Goal: Task Accomplishment & Management: Manage account settings

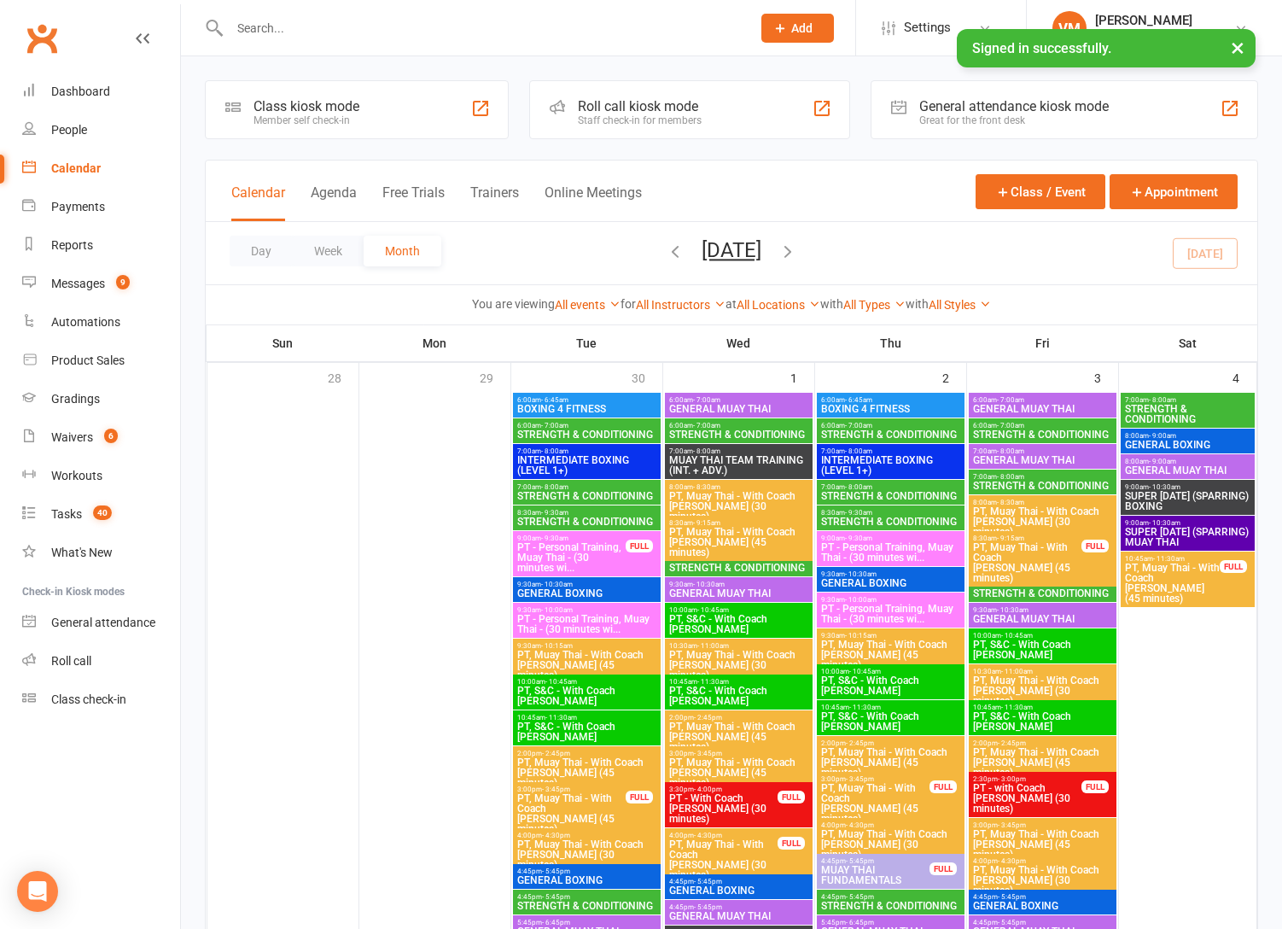
scroll to position [1613, 0]
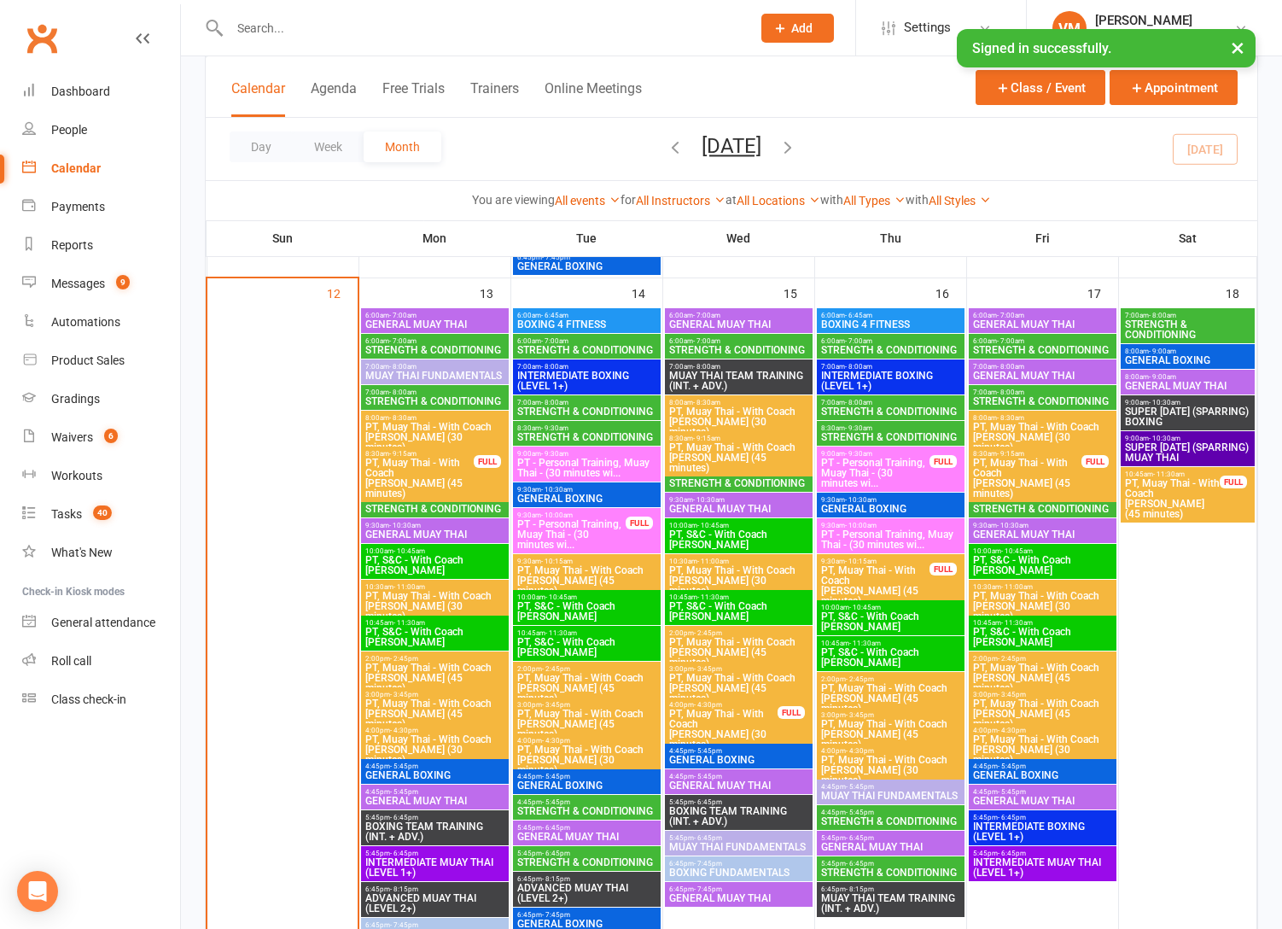
click at [424, 346] on span "STRENGTH & CONDITIONING" at bounding box center [434, 350] width 141 height 10
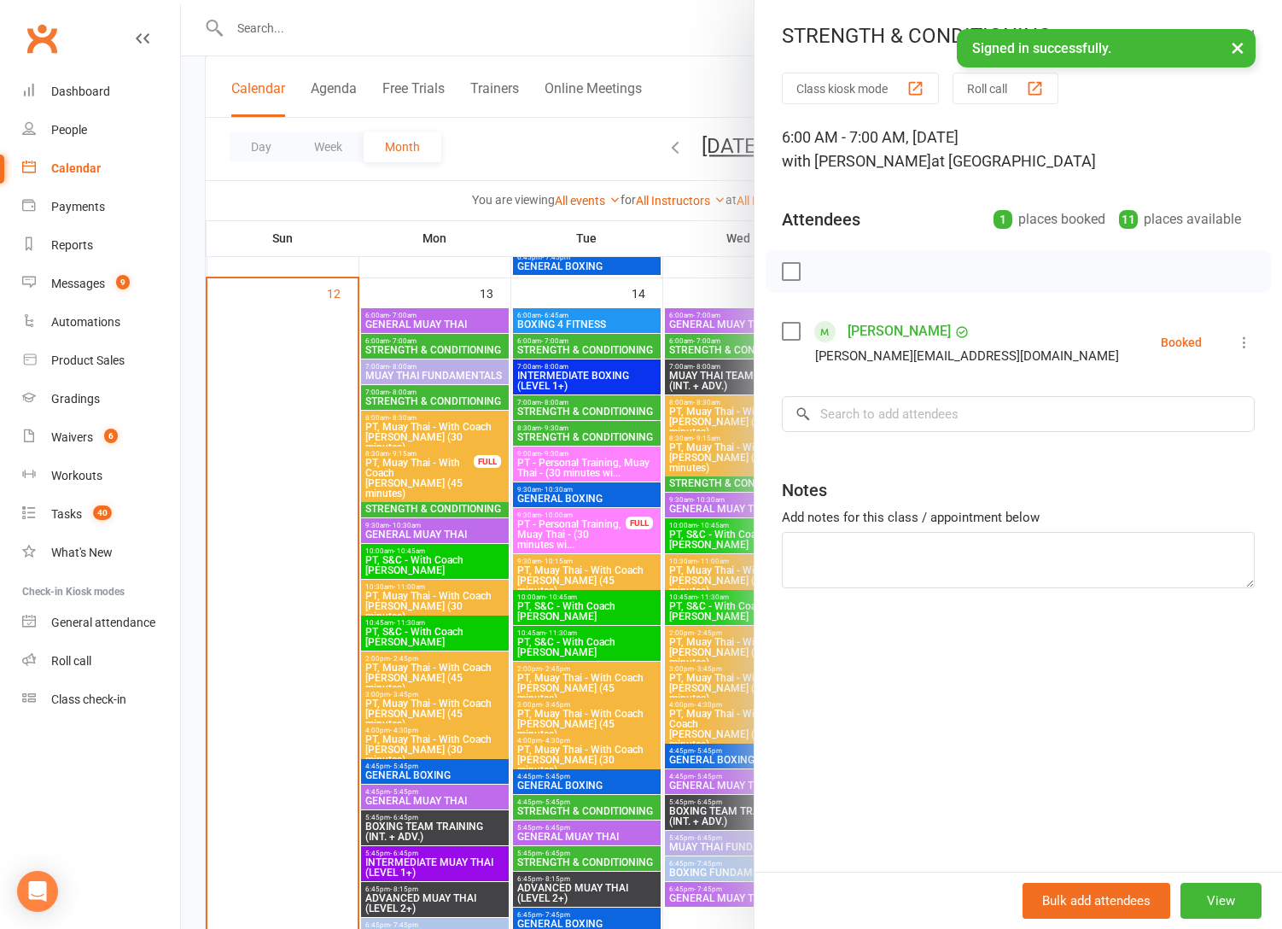
click at [436, 399] on div at bounding box center [731, 464] width 1101 height 929
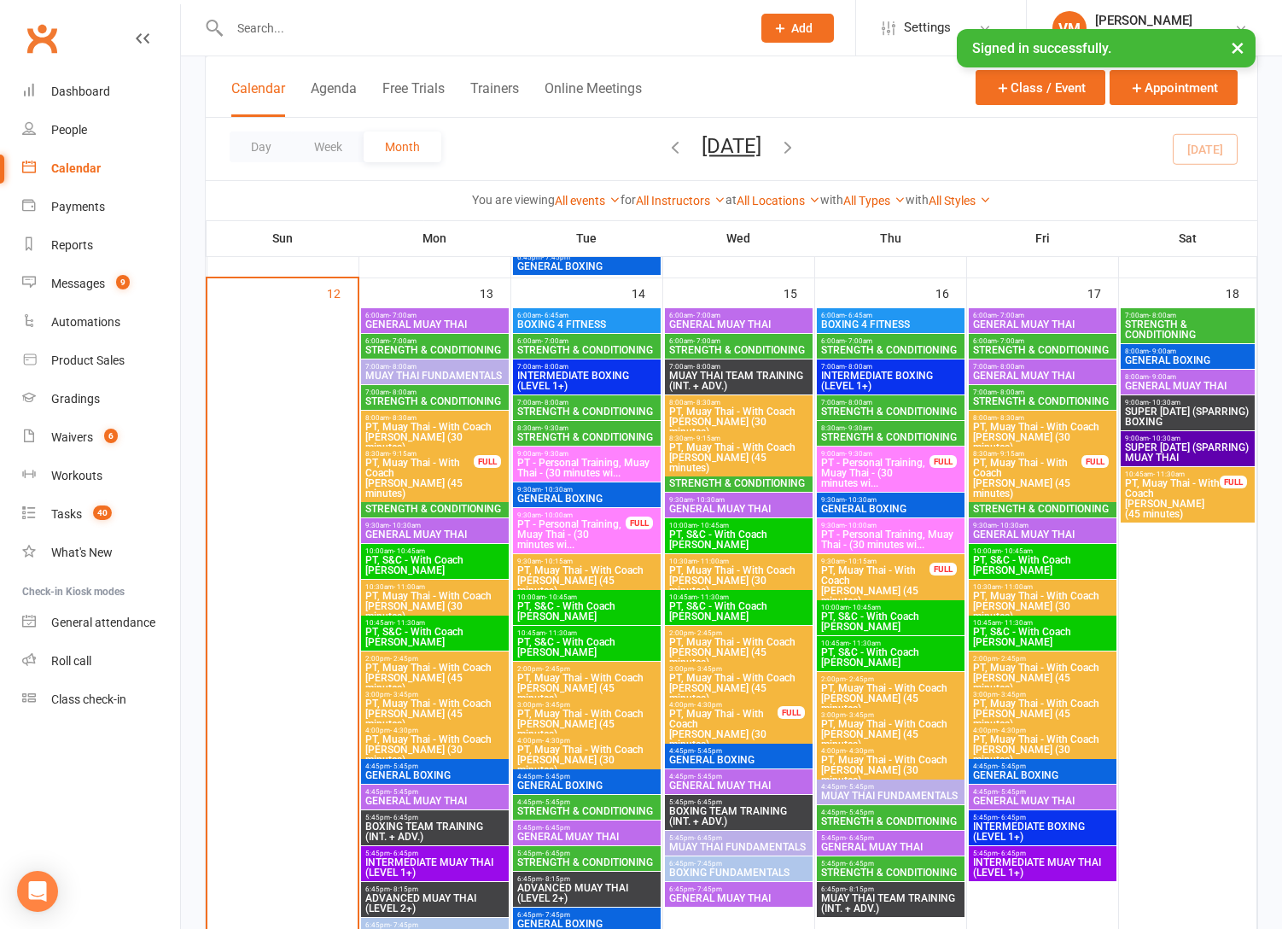
click at [436, 399] on span "STRENGTH & CONDITIONING" at bounding box center [434, 401] width 141 height 10
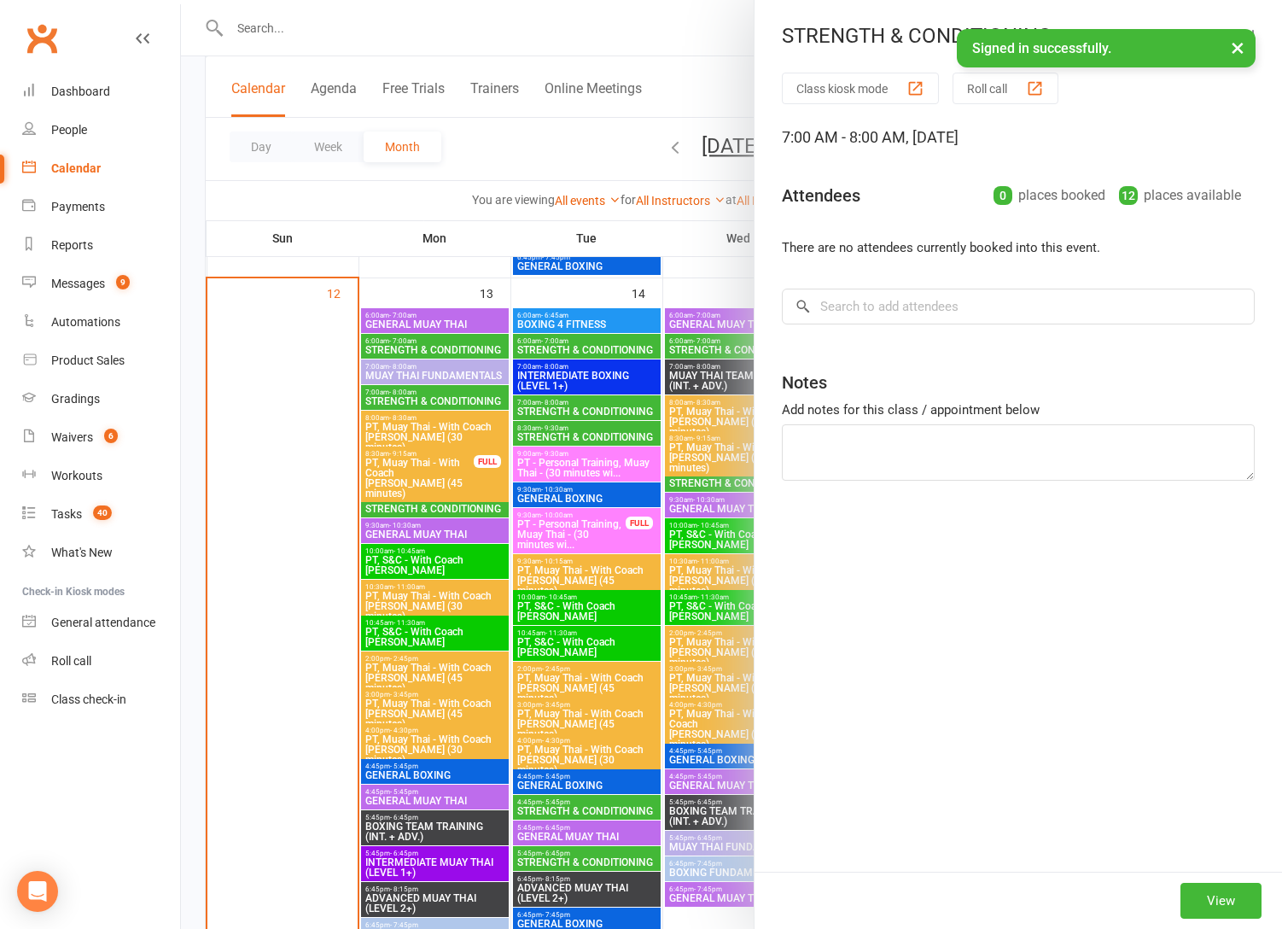
click at [436, 399] on div at bounding box center [731, 464] width 1101 height 929
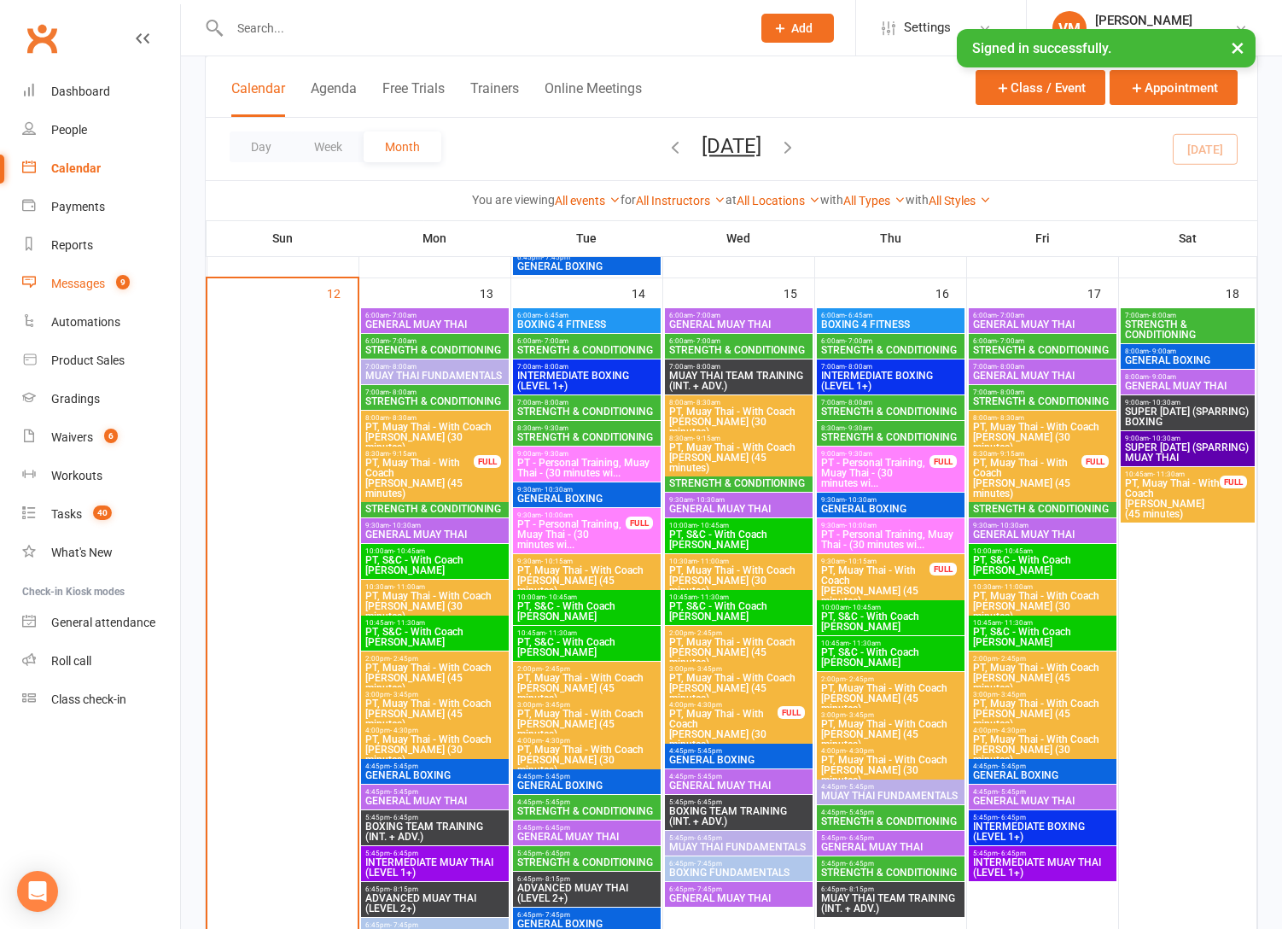
click at [96, 283] on div "Messages" at bounding box center [78, 284] width 54 height 14
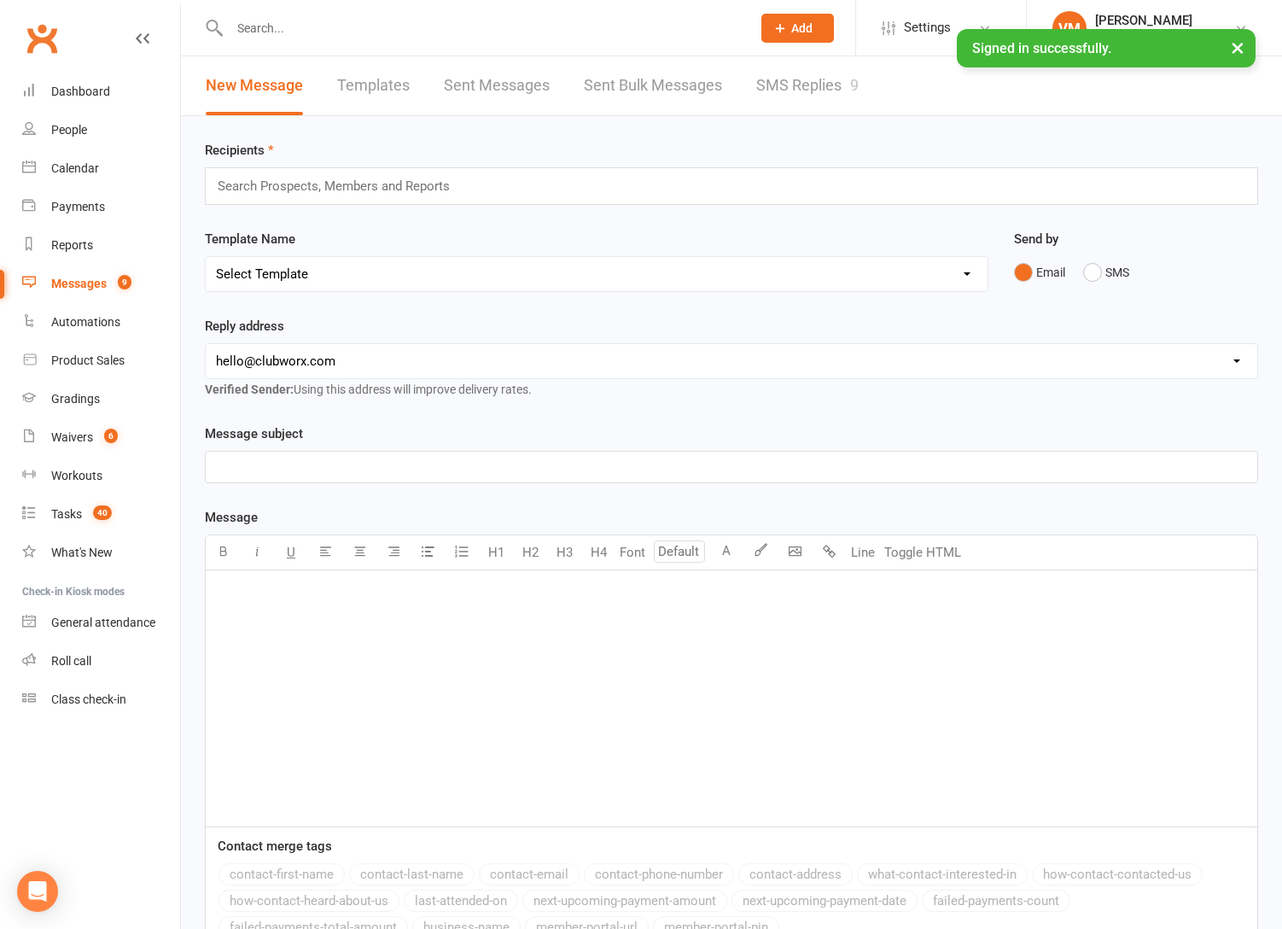
click at [815, 93] on link "SMS Replies 9" at bounding box center [807, 85] width 102 height 59
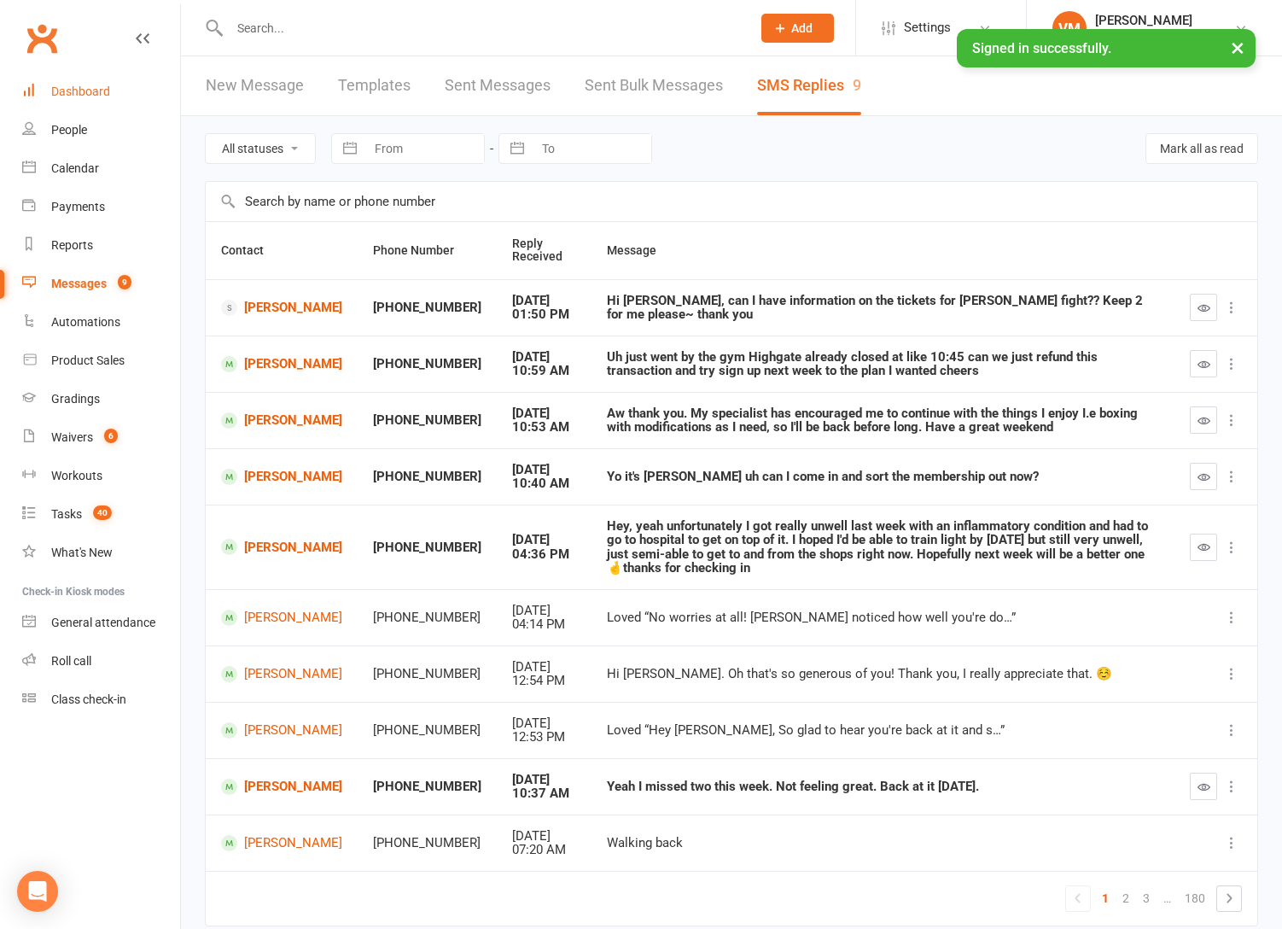
click at [103, 80] on link "Dashboard" at bounding box center [101, 92] width 158 height 38
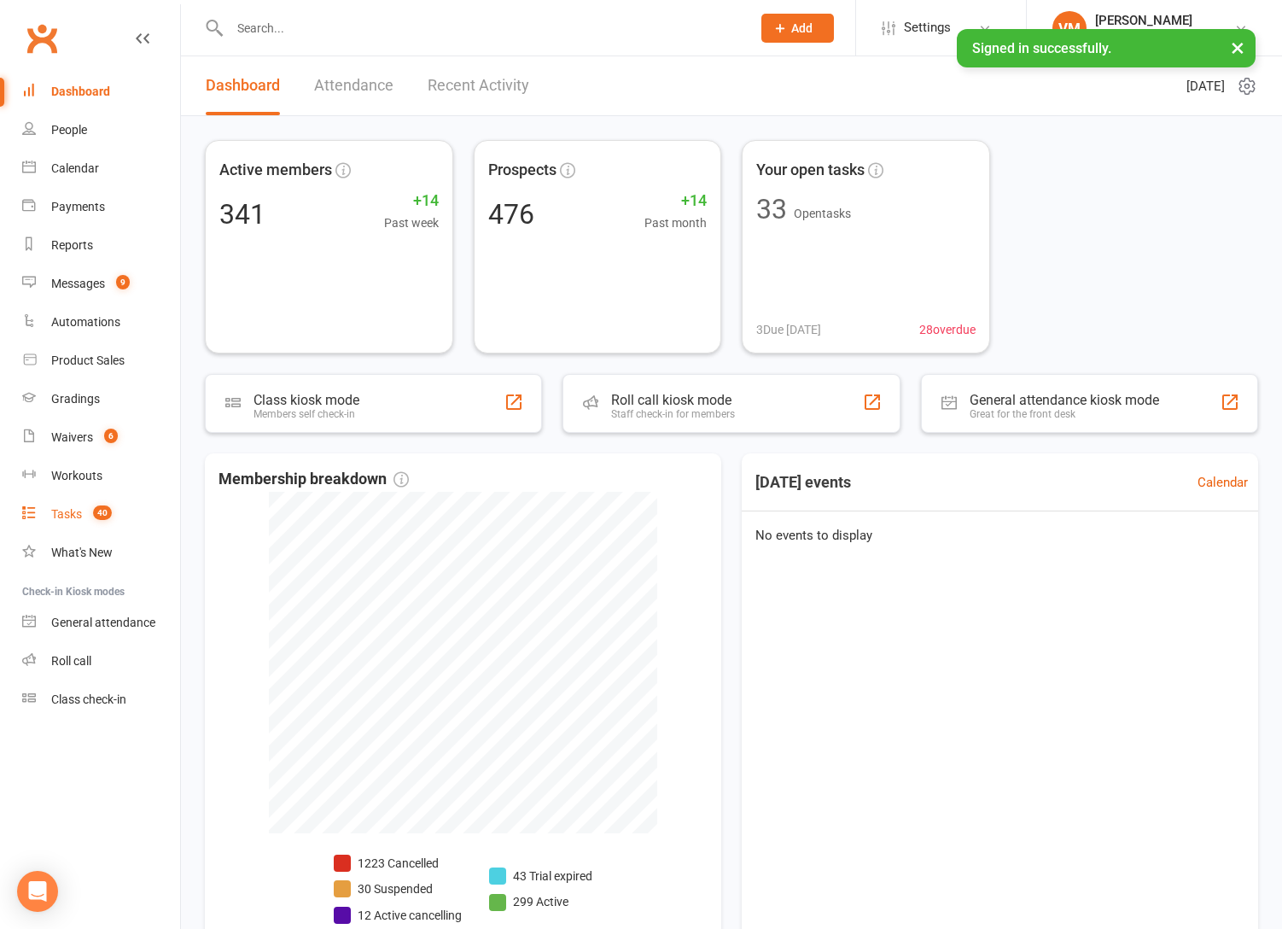
click at [96, 512] on span "40" at bounding box center [102, 512] width 19 height 15
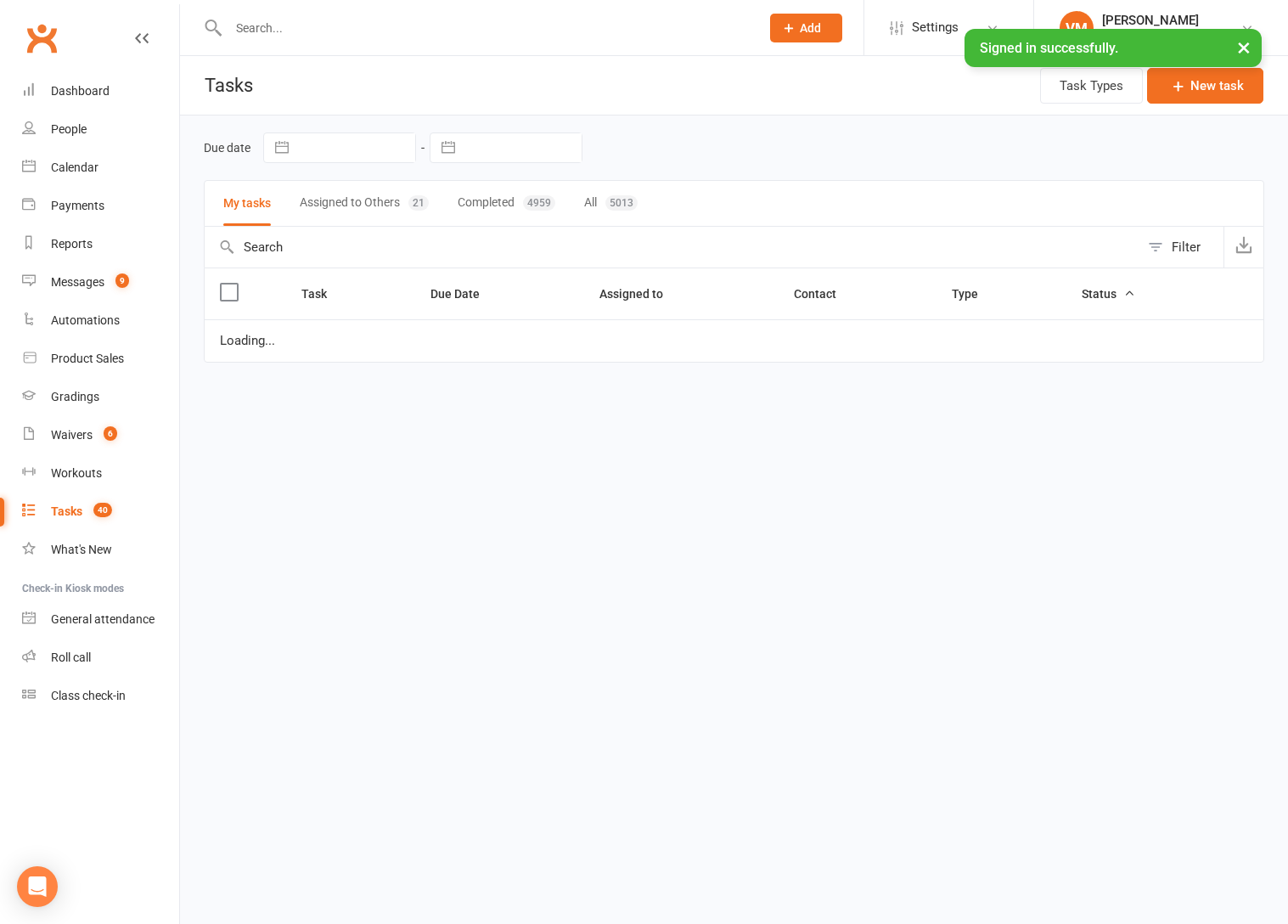
select select "started"
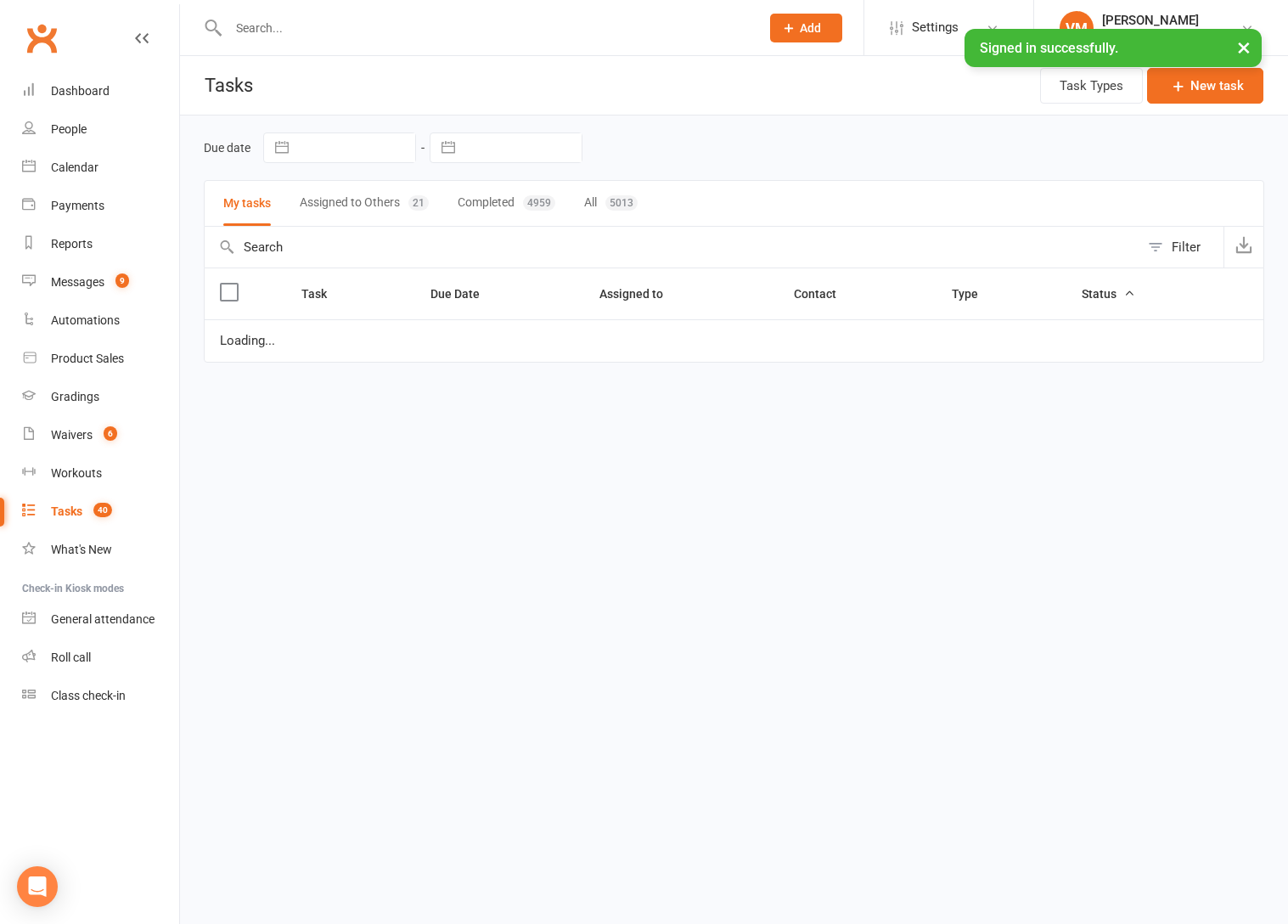
select select "started"
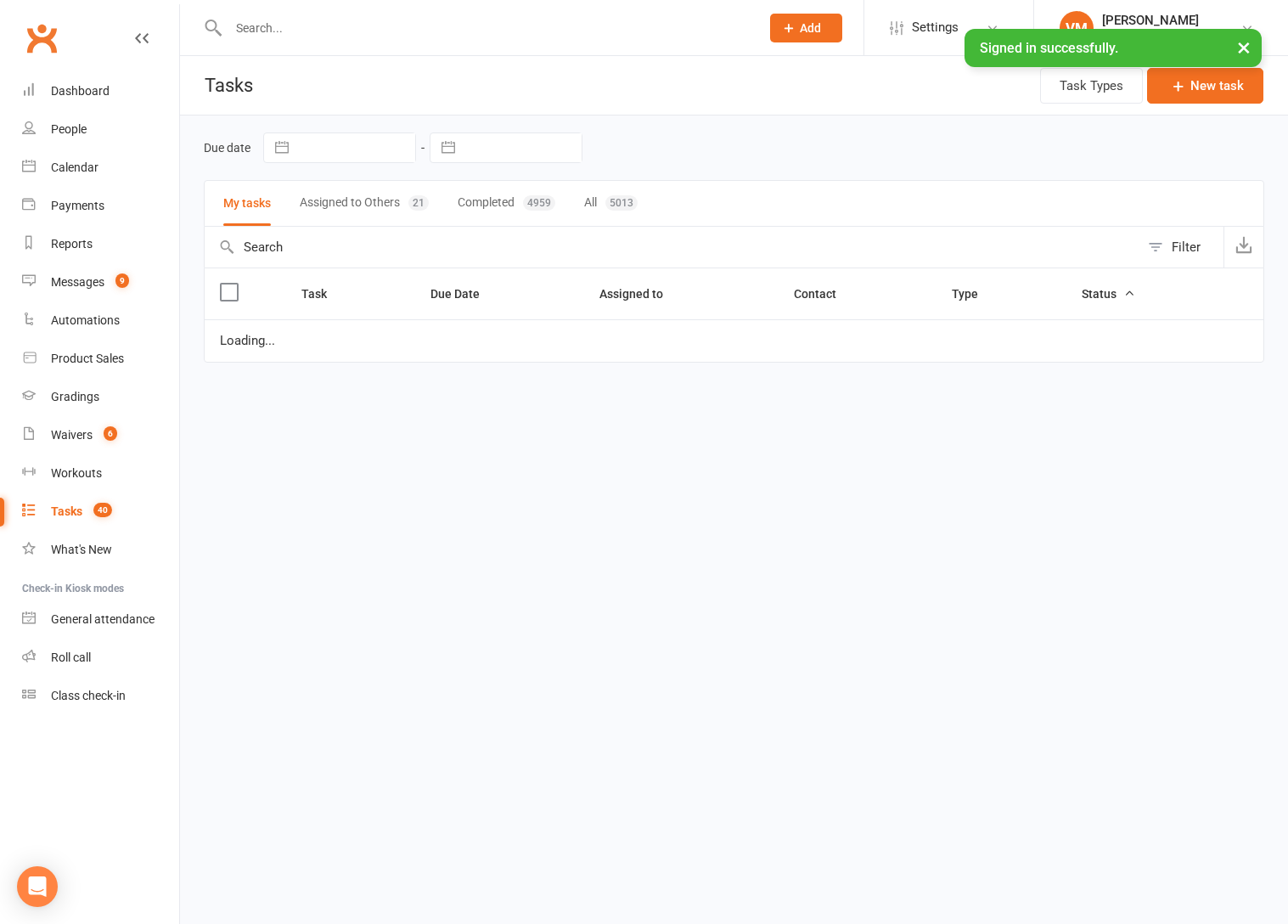
select select "started"
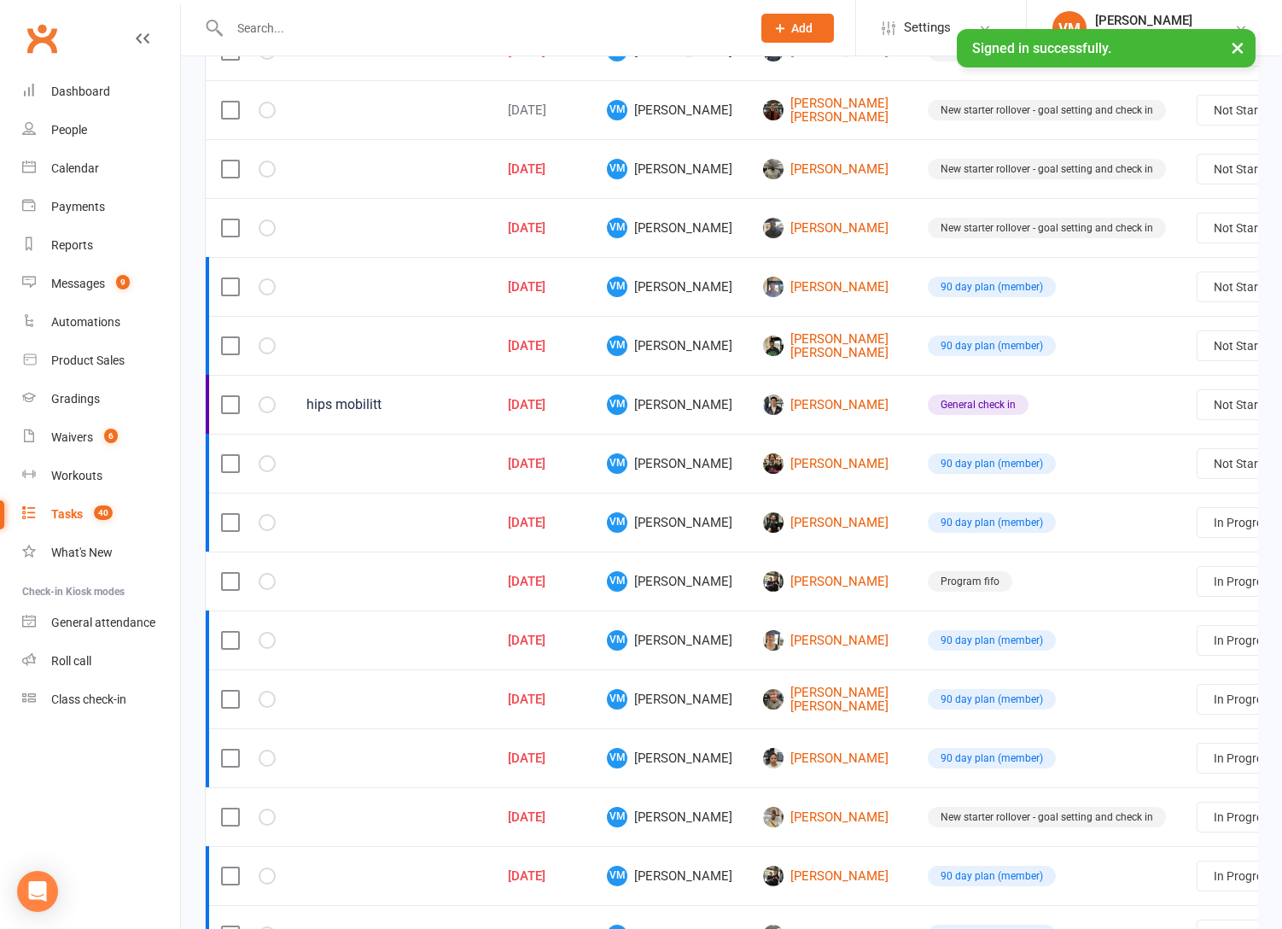
scroll to position [407, 0]
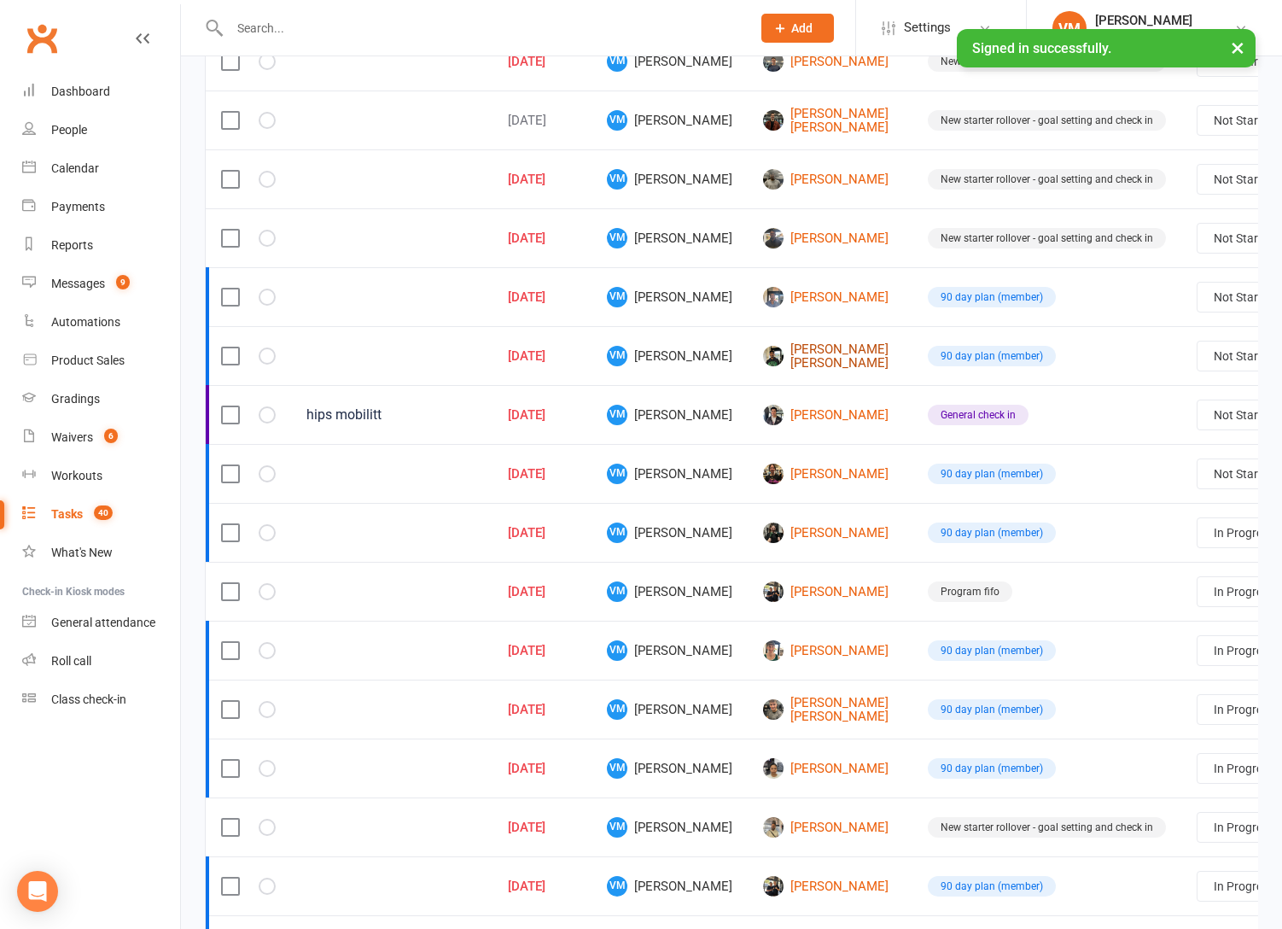
click at [772, 357] on link "[PERSON_NAME] [PERSON_NAME]" at bounding box center [830, 356] width 134 height 28
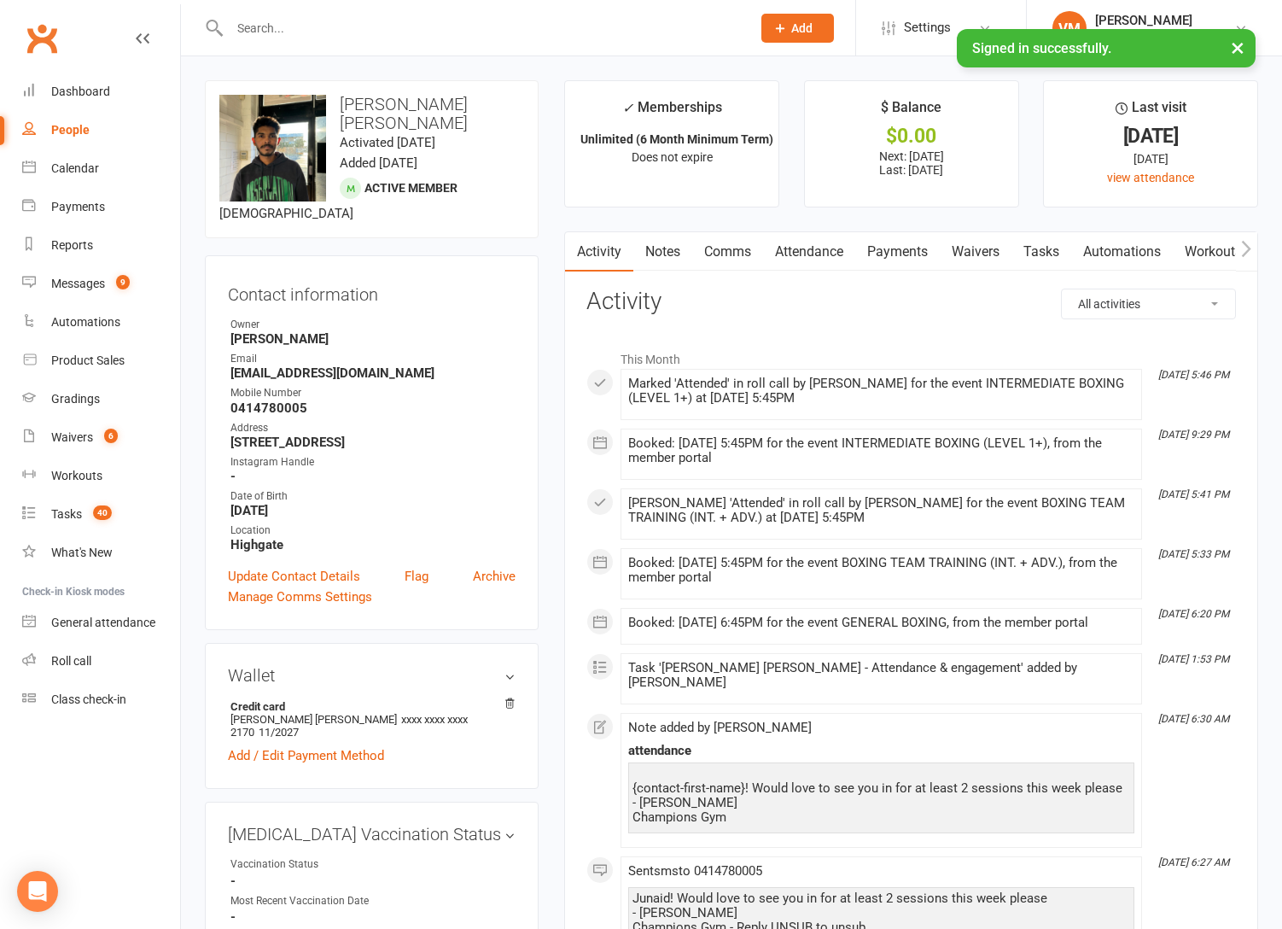
click at [754, 247] on link "Comms" at bounding box center [727, 251] width 71 height 39
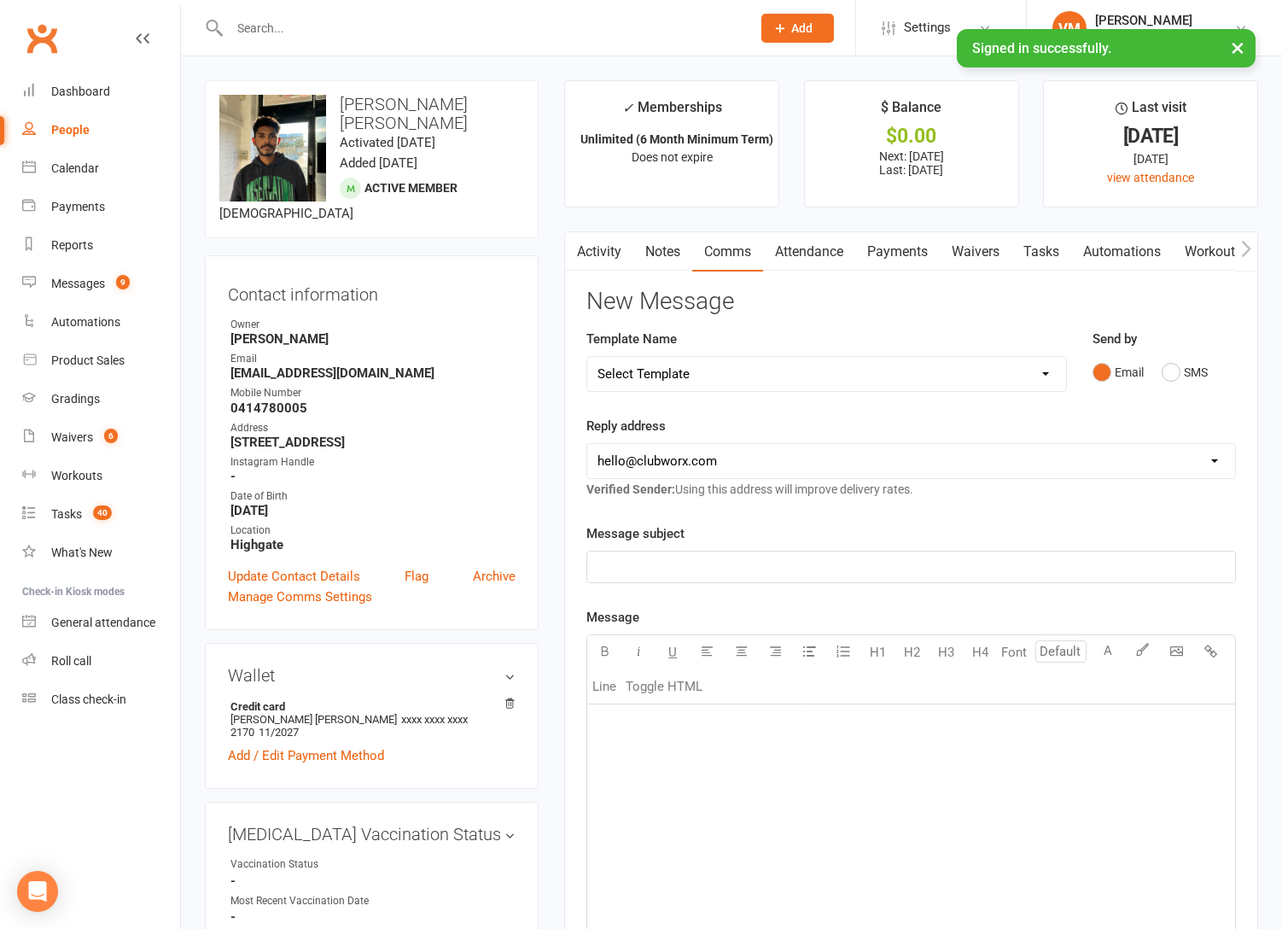
click at [803, 246] on link "Attendance" at bounding box center [809, 251] width 92 height 39
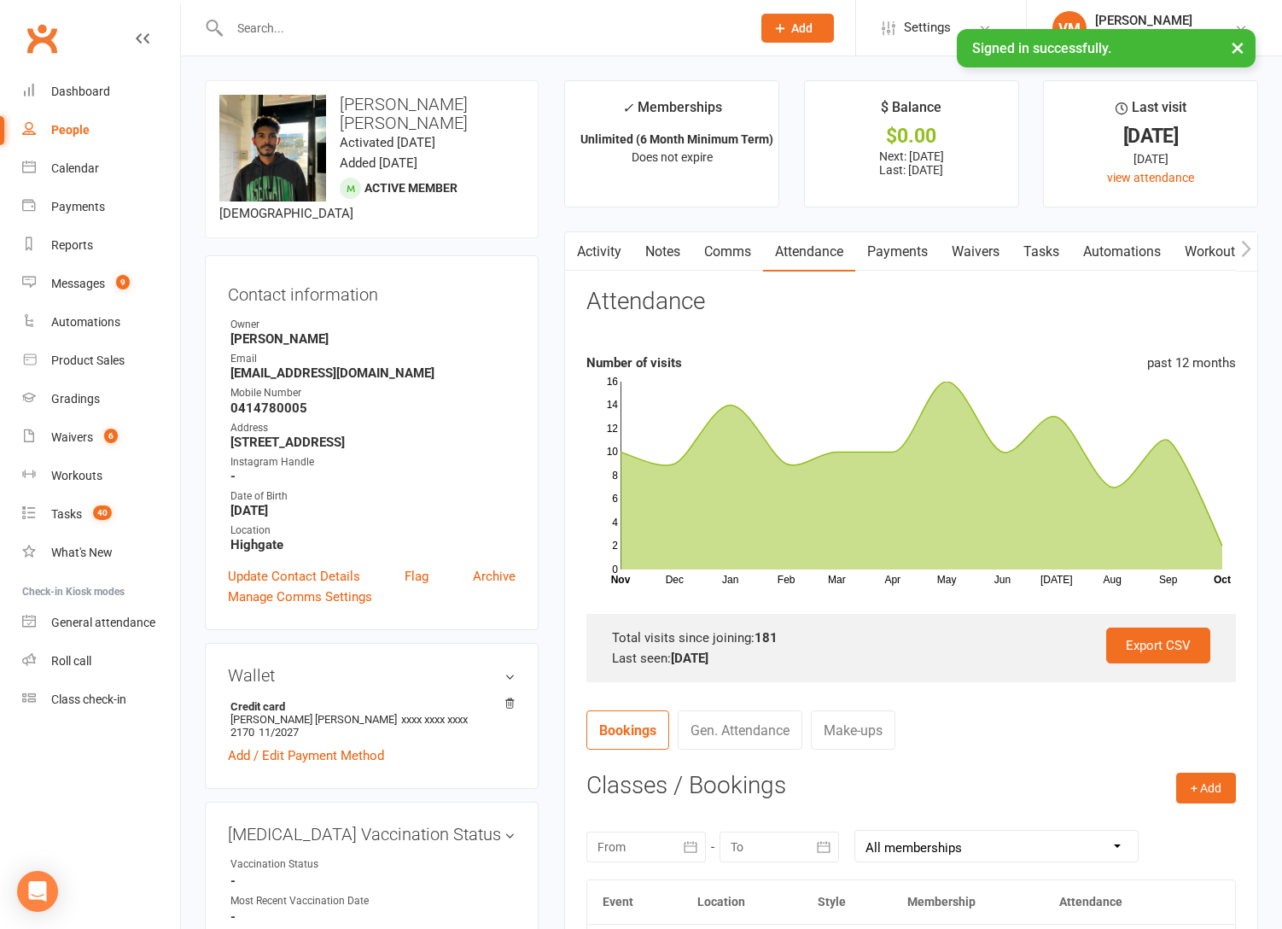
click at [600, 259] on link "Activity" at bounding box center [599, 251] width 68 height 39
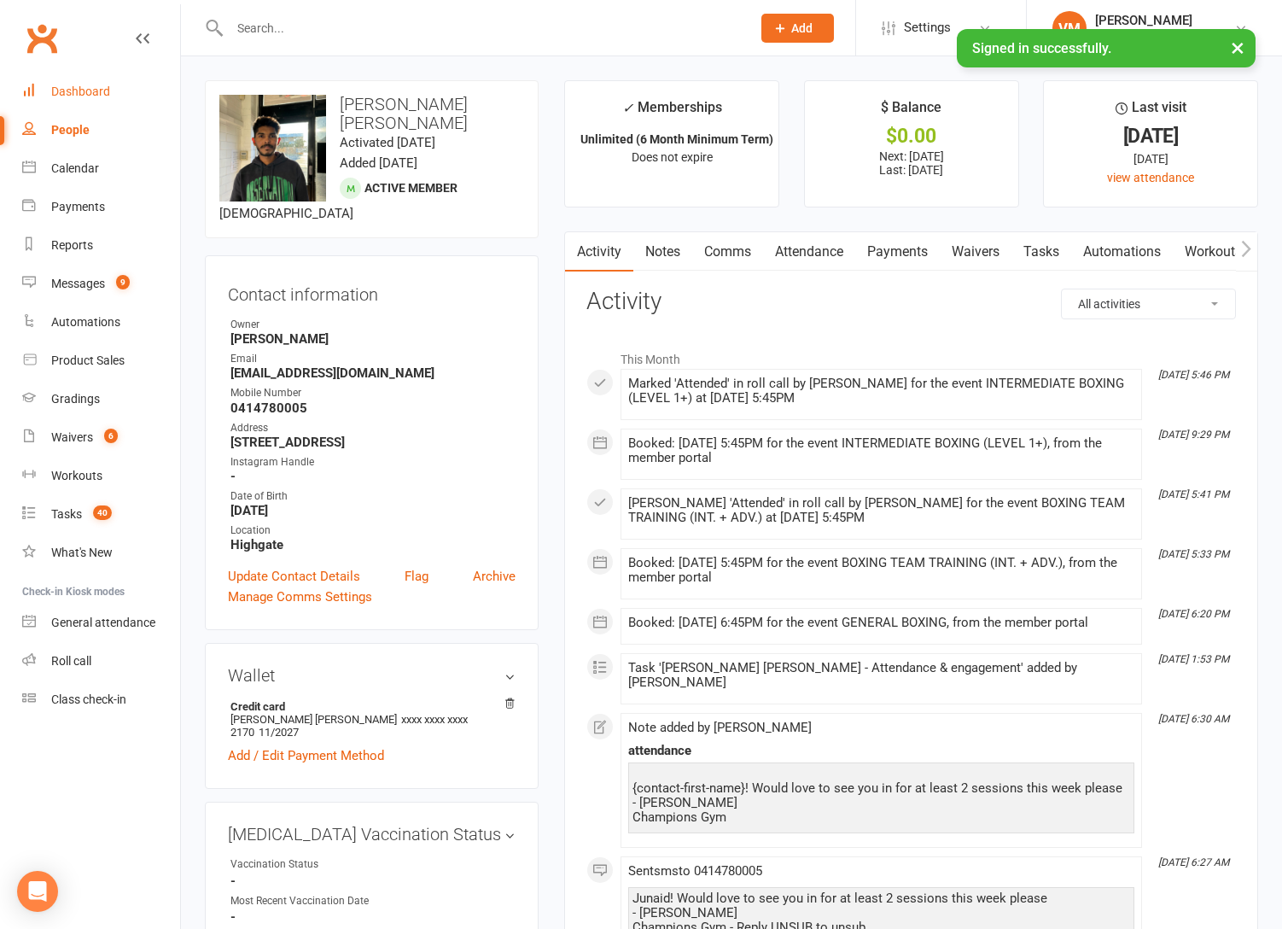
click at [79, 98] on link "Dashboard" at bounding box center [101, 92] width 158 height 38
